Goal: Task Accomplishment & Management: Complete application form

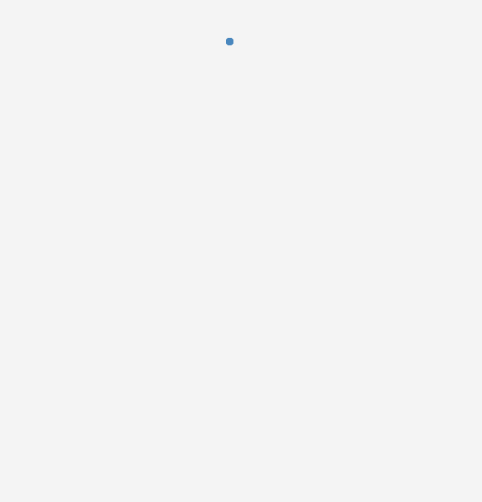
click at [29, 424] on body at bounding box center [241, 251] width 482 height 502
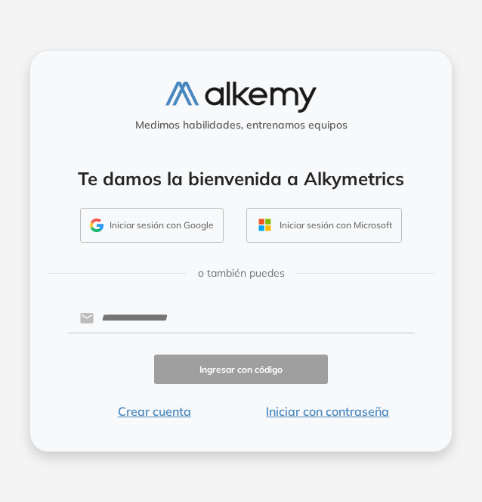
click at [158, 404] on button "Crear cuenta" at bounding box center [155, 411] width 174 height 18
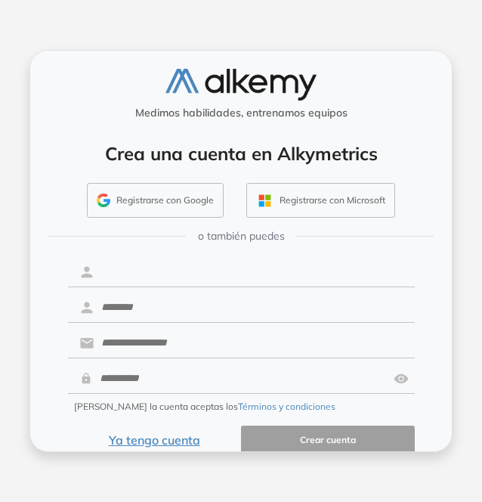
click at [168, 270] on input "text" at bounding box center [254, 272] width 321 height 29
type input "*****"
click at [172, 197] on button "Registrarse con Google" at bounding box center [155, 200] width 137 height 35
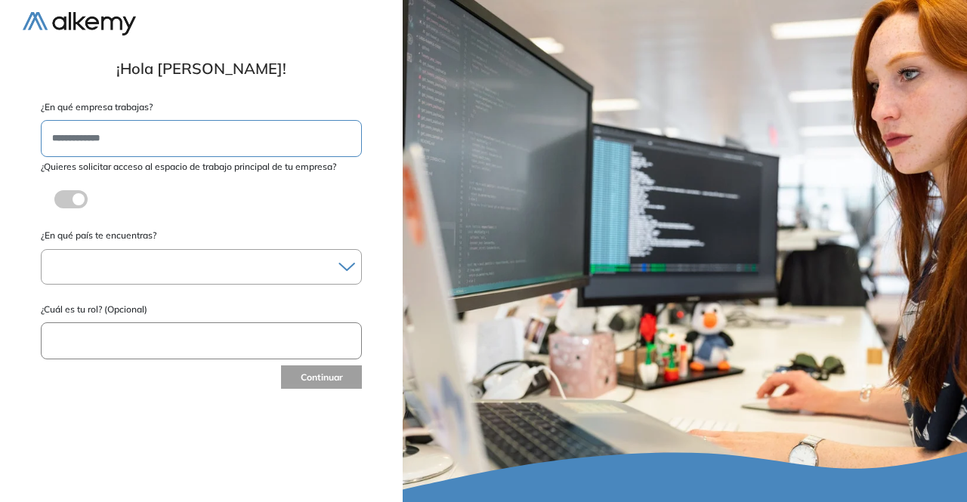
click at [260, 262] on div at bounding box center [202, 267] width 320 height 22
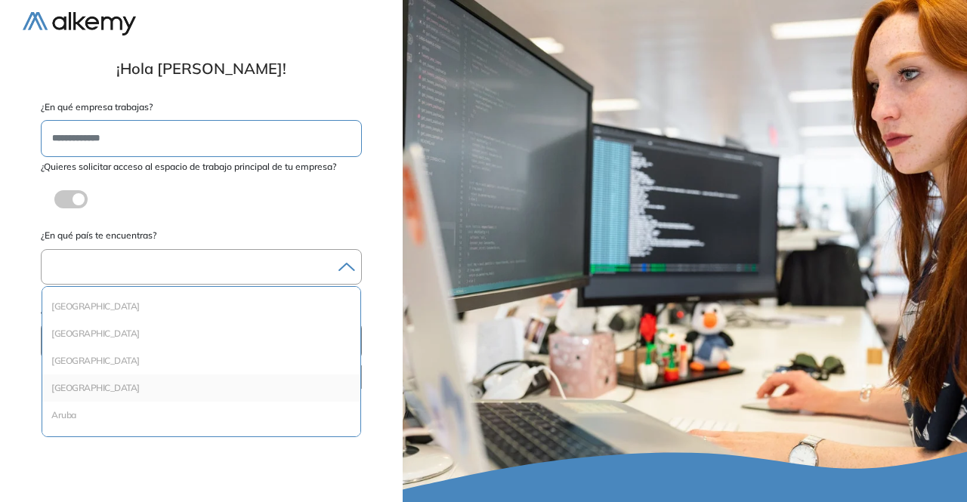
click at [216, 375] on div "Argentina" at bounding box center [201, 388] width 318 height 27
click at [186, 392] on li "Argentina" at bounding box center [201, 388] width 306 height 15
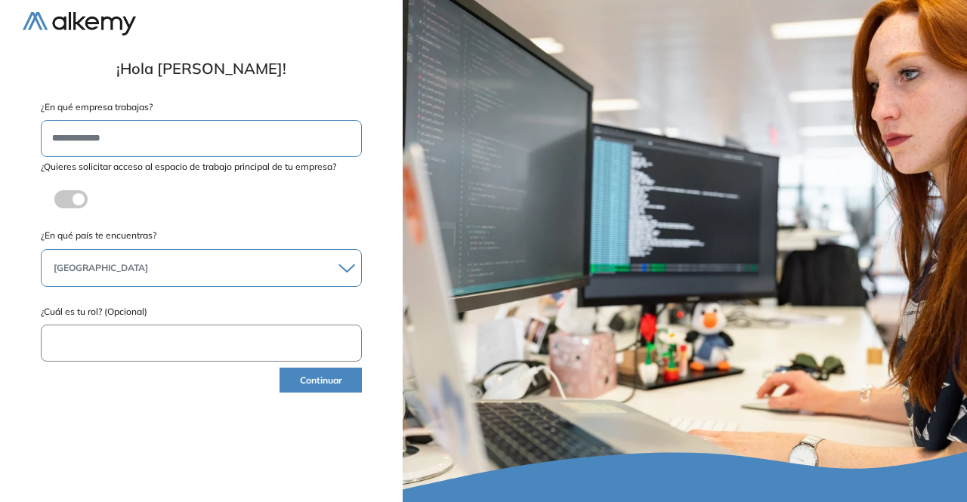
click at [71, 200] on label at bounding box center [70, 199] width 33 height 18
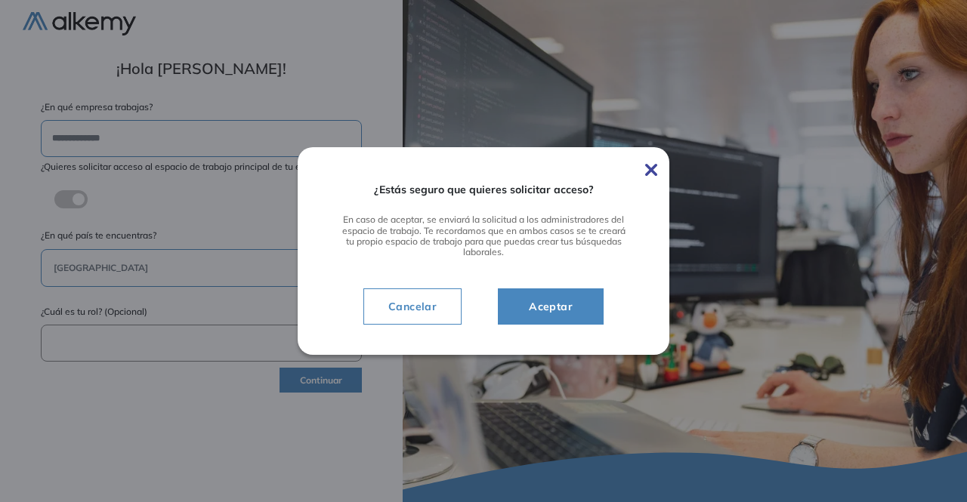
click at [583, 304] on button "Aceptar" at bounding box center [551, 307] width 106 height 36
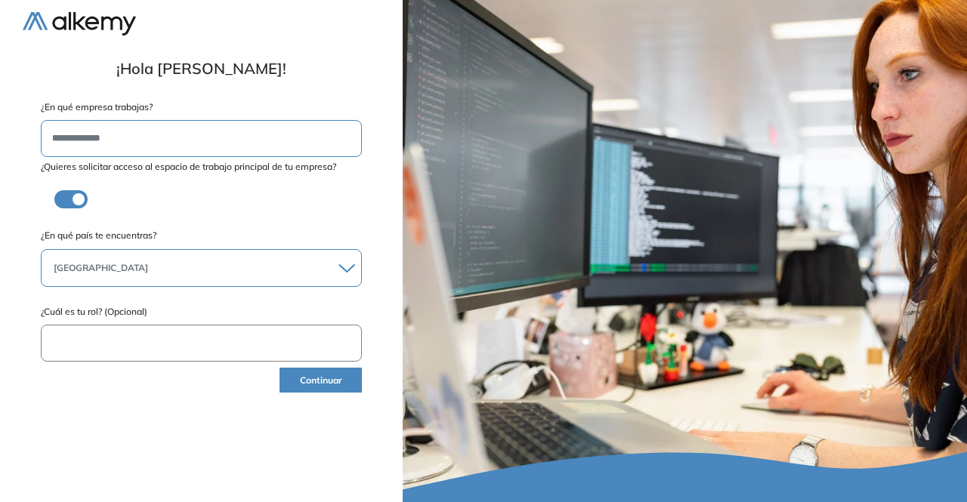
click at [273, 354] on input "text" at bounding box center [201, 343] width 321 height 37
click at [88, 341] on input "**********" at bounding box center [201, 343] width 321 height 37
type input "**********"
click at [294, 382] on button "Continuar" at bounding box center [321, 380] width 82 height 25
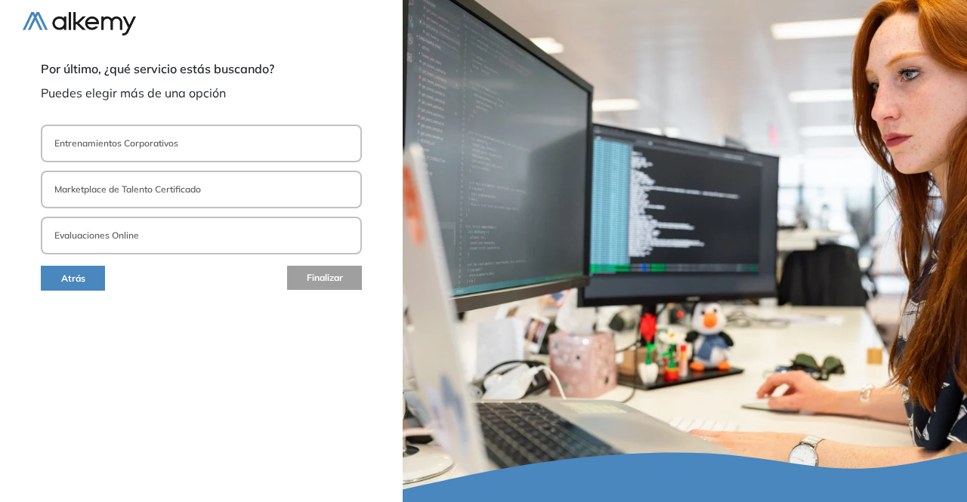
click at [193, 137] on button "Entrenamientos Corporativos" at bounding box center [201, 144] width 321 height 38
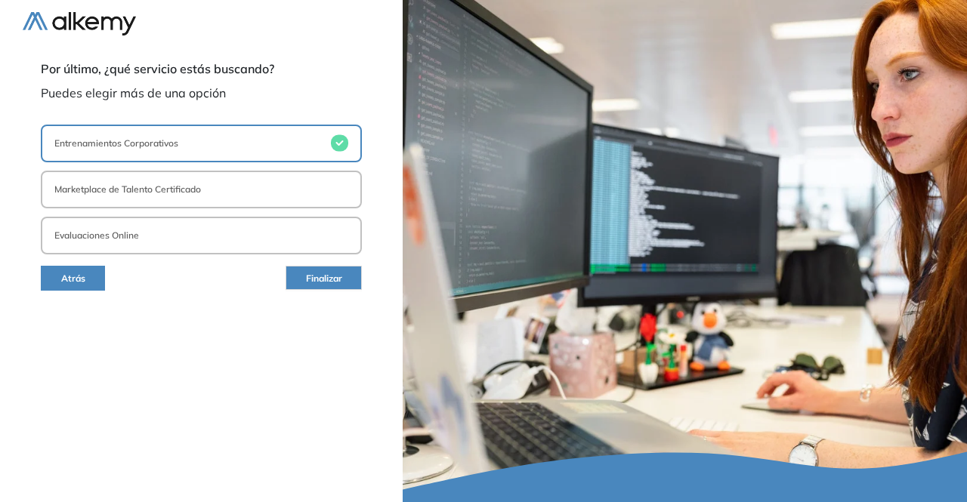
click at [344, 283] on button "Finalizar" at bounding box center [324, 278] width 76 height 24
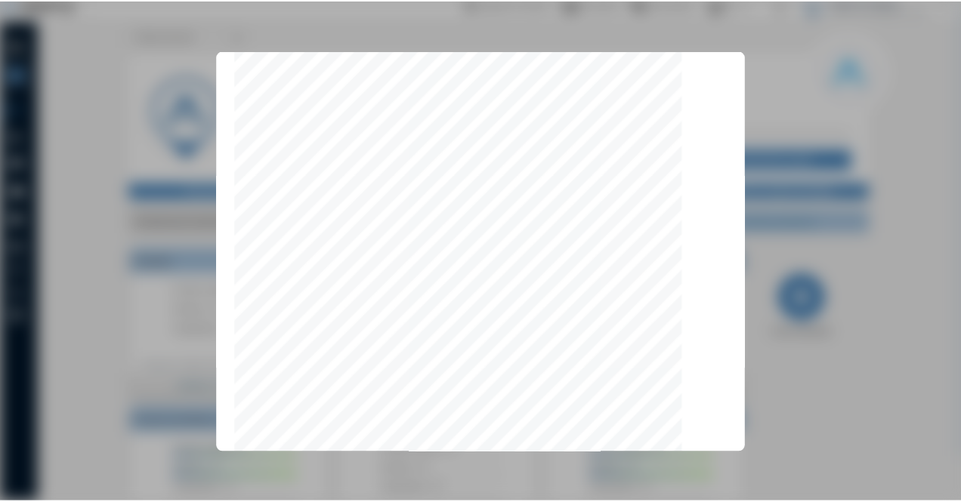
scroll to position [4802, 0]
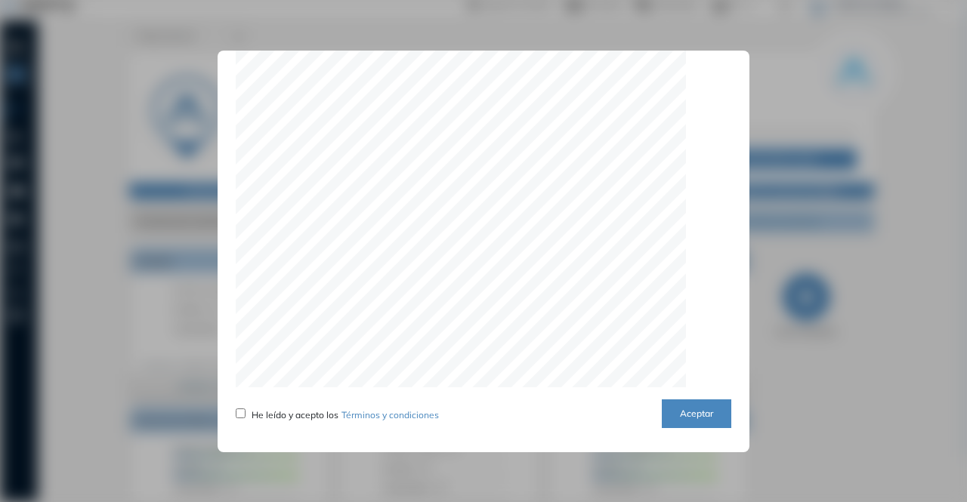
click at [681, 415] on button "Aceptar" at bounding box center [697, 414] width 70 height 29
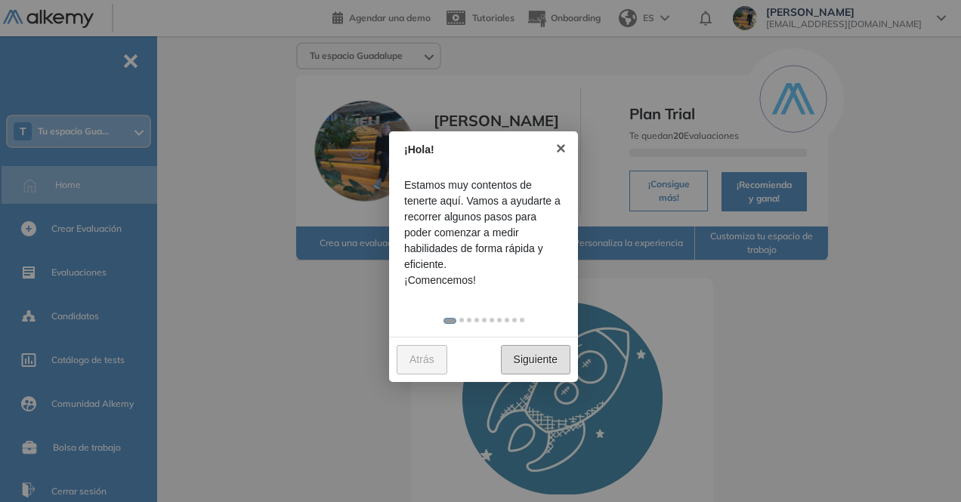
click at [542, 365] on link "Siguiente" at bounding box center [536, 359] width 70 height 29
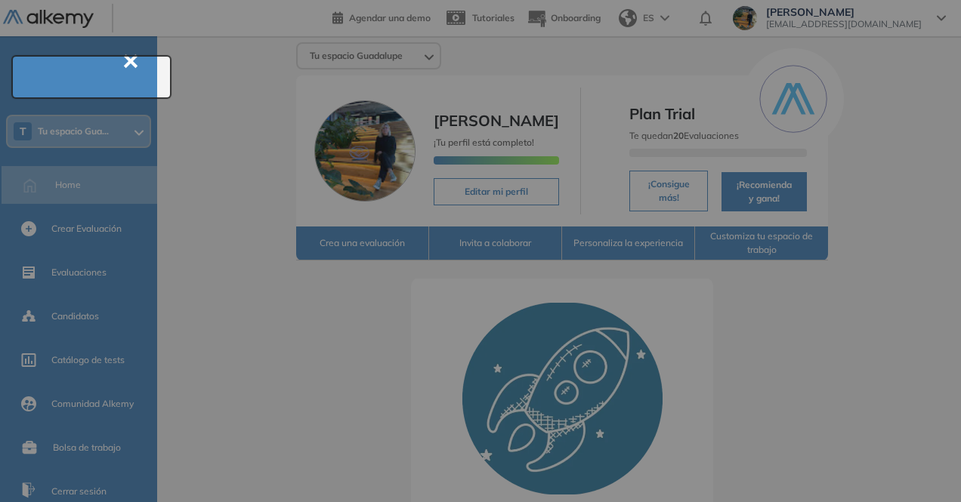
scroll to position [54, 0]
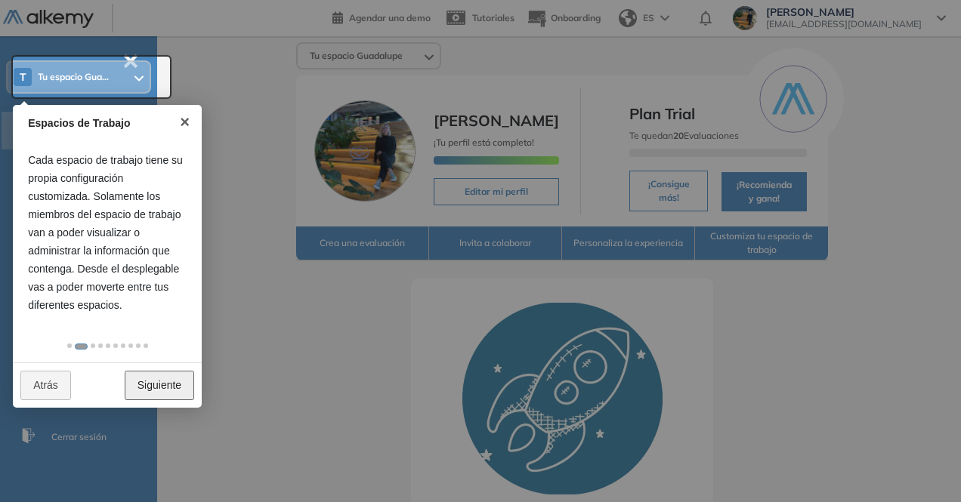
click at [183, 382] on link "Siguiente" at bounding box center [160, 385] width 70 height 29
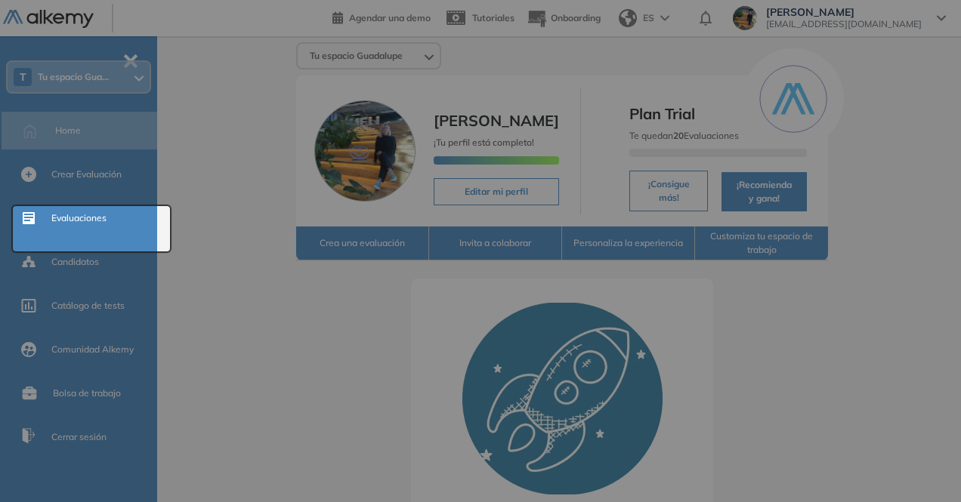
scroll to position [0, 0]
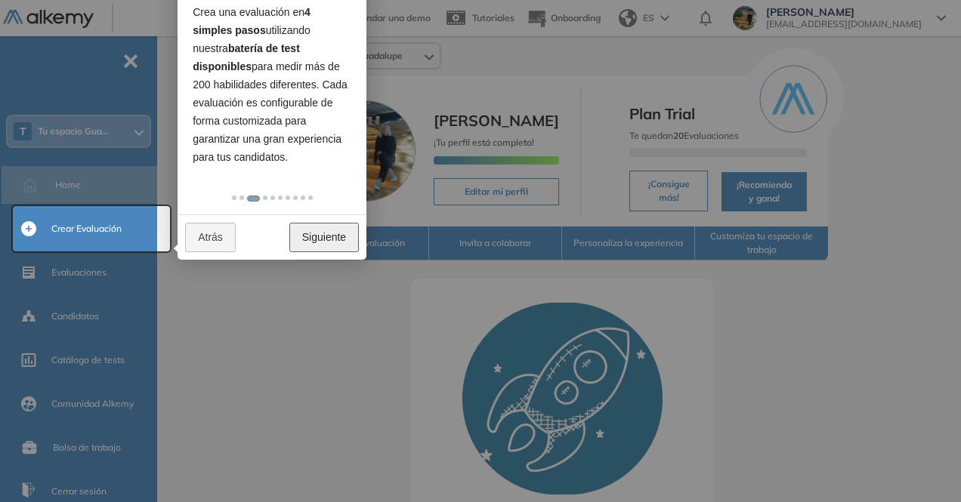
click at [355, 246] on link "Siguiente" at bounding box center [324, 237] width 70 height 29
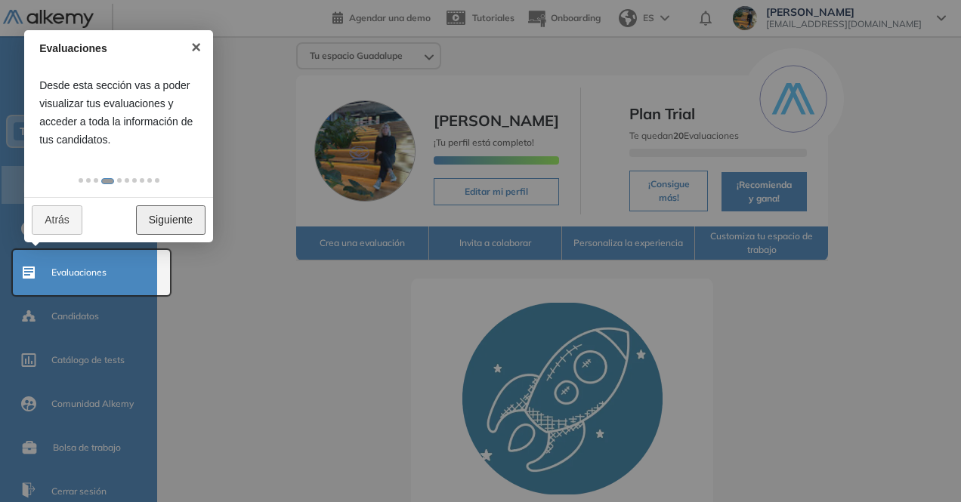
click at [167, 214] on link "Siguiente" at bounding box center [171, 219] width 70 height 29
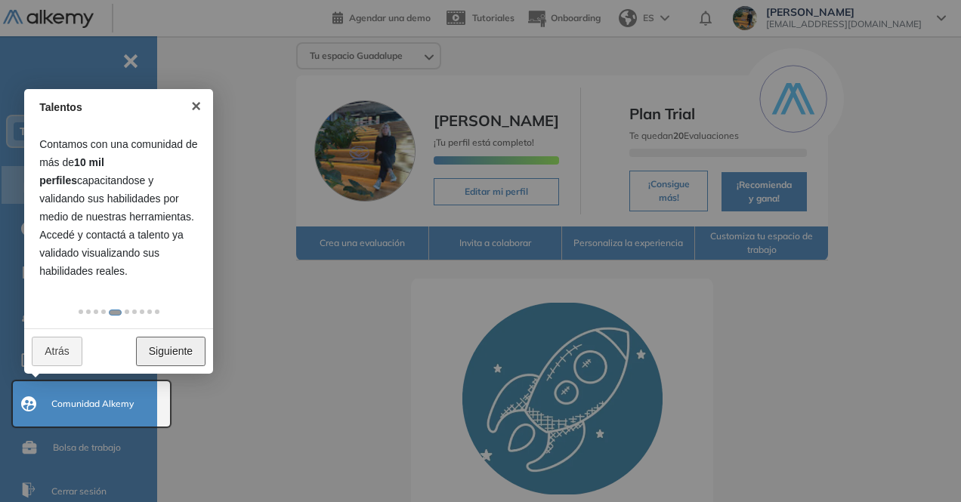
click at [175, 360] on link "Siguiente" at bounding box center [171, 351] width 70 height 29
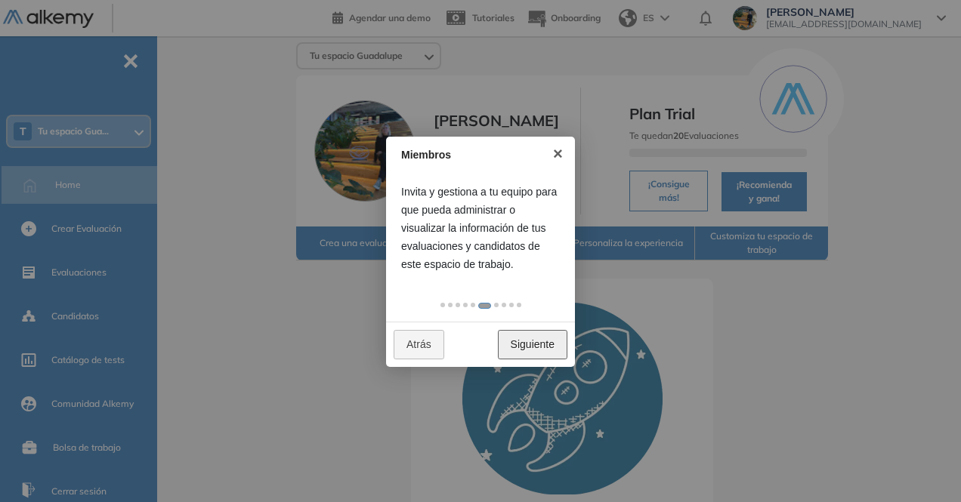
click at [533, 347] on link "Siguiente" at bounding box center [533, 344] width 70 height 29
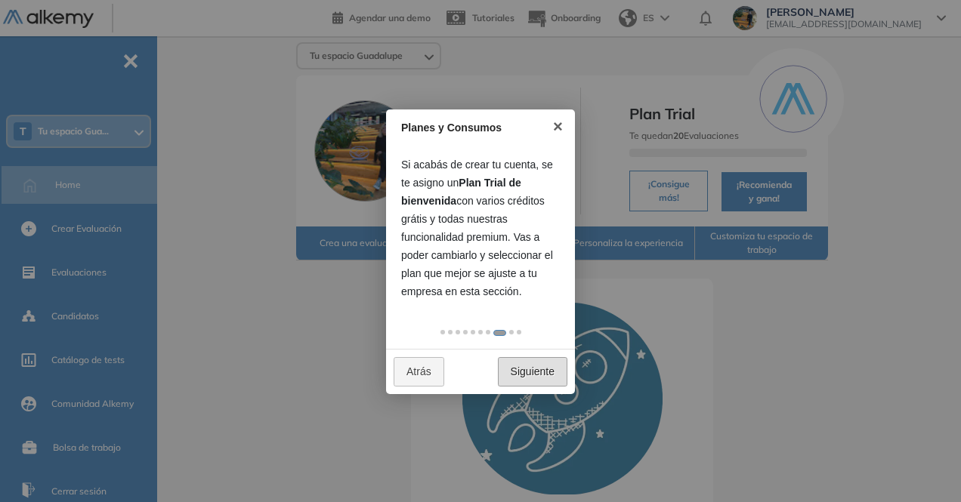
click at [533, 347] on div at bounding box center [480, 332] width 189 height 33
click at [530, 364] on link "Siguiente" at bounding box center [533, 371] width 70 height 29
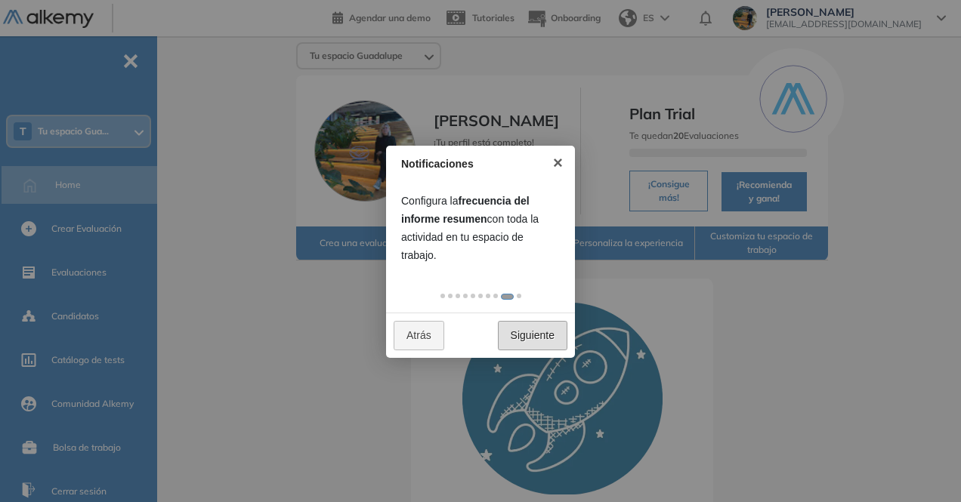
click at [530, 364] on div at bounding box center [480, 251] width 961 height 502
click at [536, 336] on link "Siguiente" at bounding box center [533, 335] width 70 height 29
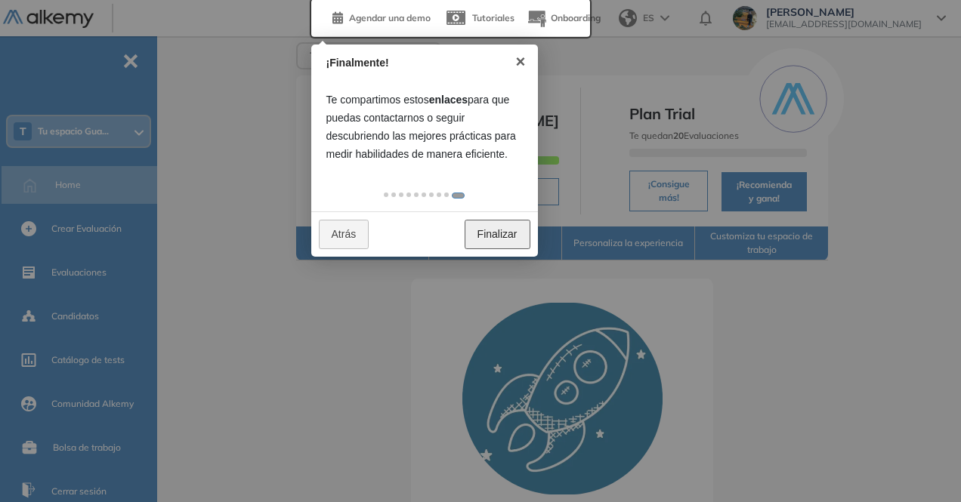
click at [508, 234] on link "Finalizar" at bounding box center [498, 234] width 66 height 29
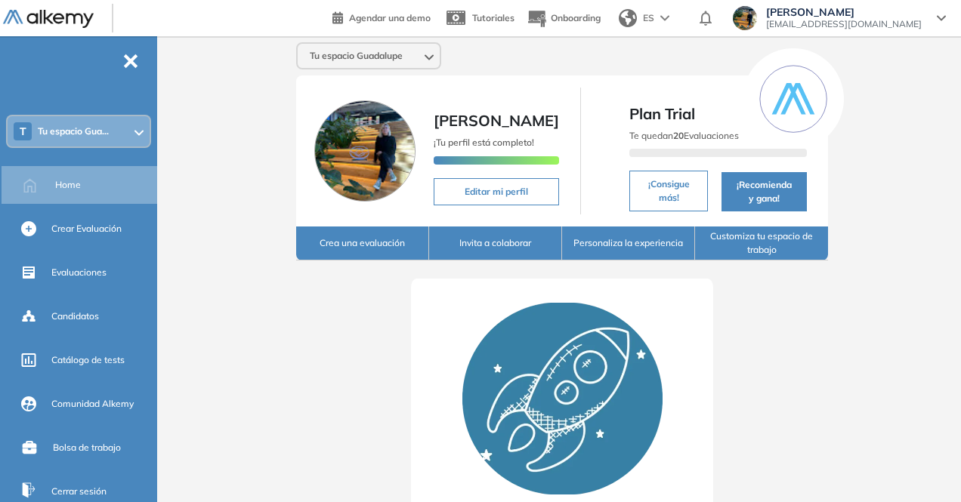
scroll to position [193, 0]
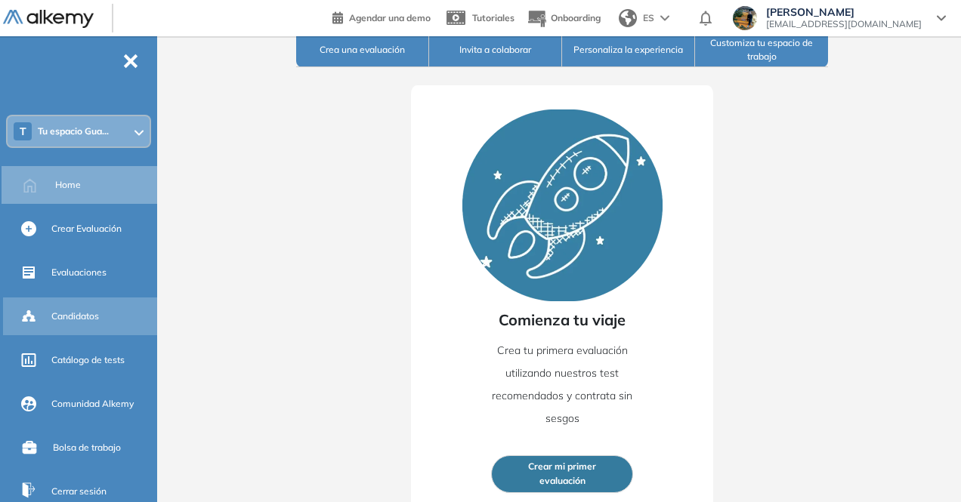
click at [63, 311] on span "Candidatos" at bounding box center [75, 317] width 48 height 14
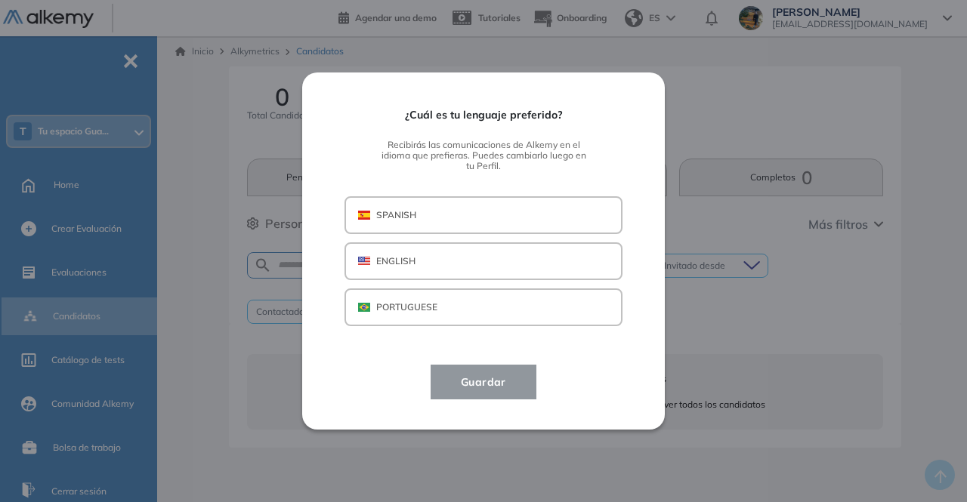
click at [647, 97] on div "¿Cuál es tu lenguaje preferido? Recibirás las comunicaciones de Alkemy en el id…" at bounding box center [483, 251] width 363 height 357
click at [416, 227] on button "SPANISH" at bounding box center [483, 215] width 278 height 38
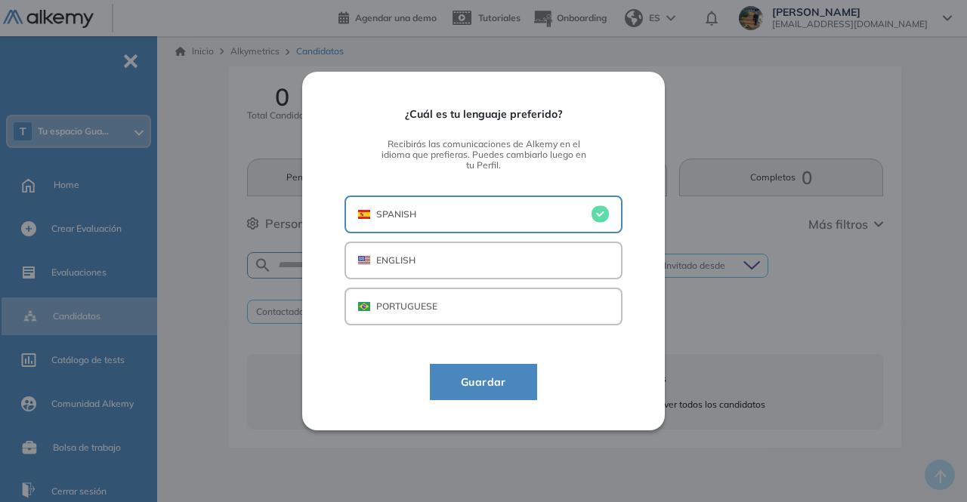
click at [497, 375] on span "Guardar" at bounding box center [484, 382] width 70 height 18
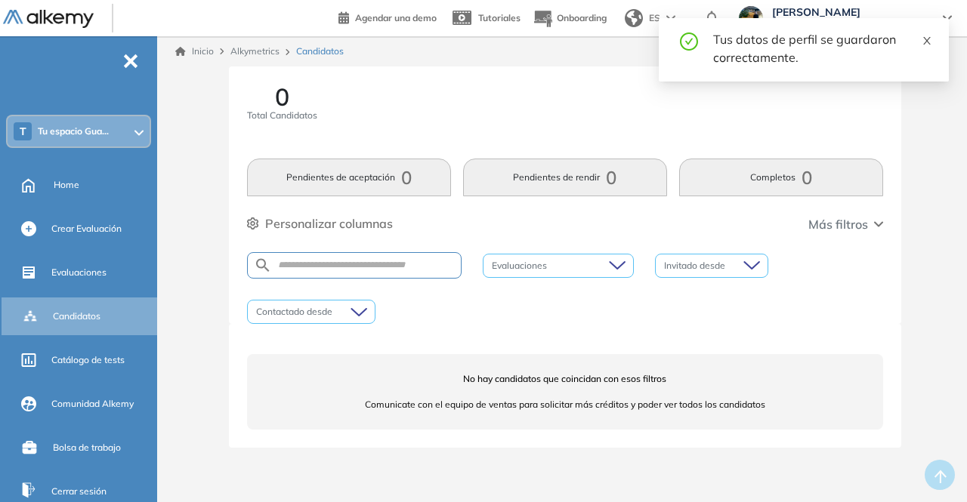
click at [926, 39] on icon "close" at bounding box center [927, 41] width 11 height 11
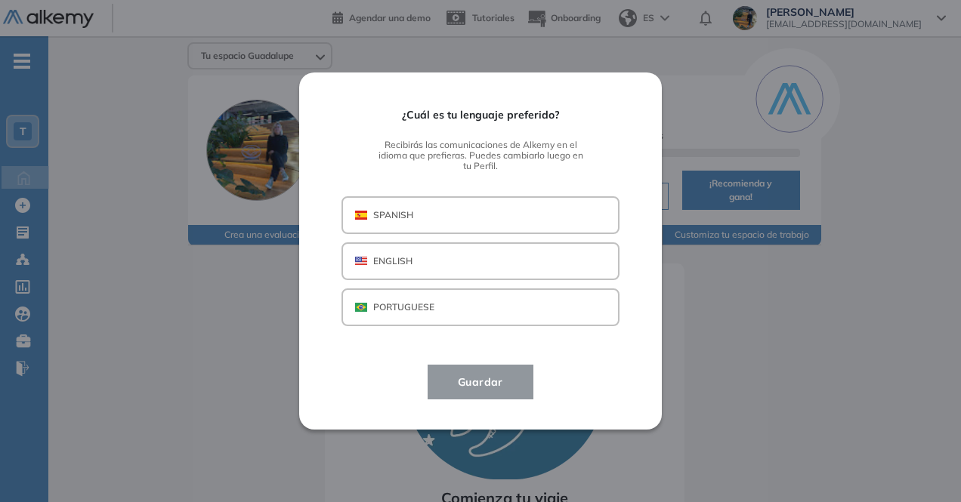
click at [367, 215] on img "button" at bounding box center [361, 215] width 12 height 9
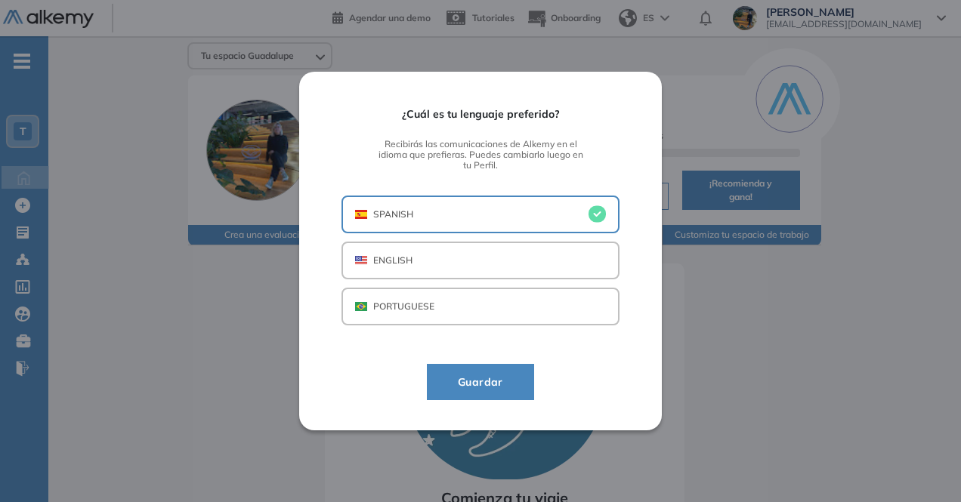
click at [449, 392] on button "Guardar" at bounding box center [480, 382] width 107 height 36
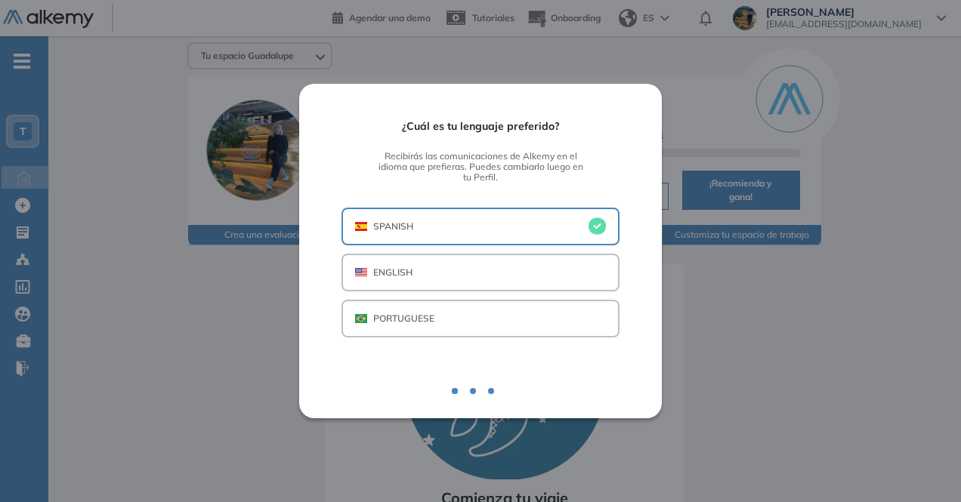
click at [456, 376] on div at bounding box center [480, 382] width 278 height 12
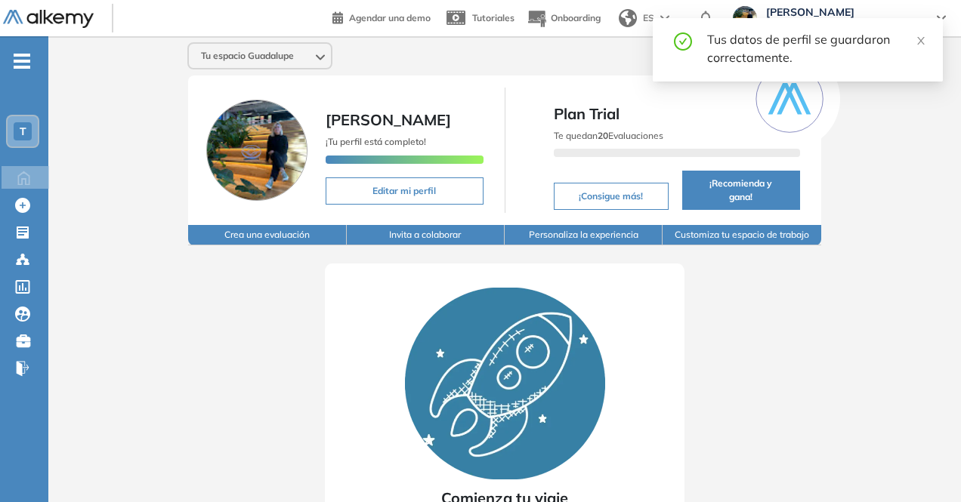
click at [458, 354] on img at bounding box center [505, 384] width 200 height 192
click at [478, 341] on img at bounding box center [505, 384] width 200 height 192
click at [916, 36] on icon "close" at bounding box center [921, 41] width 11 height 11
